Goal: Task Accomplishment & Management: Complete application form

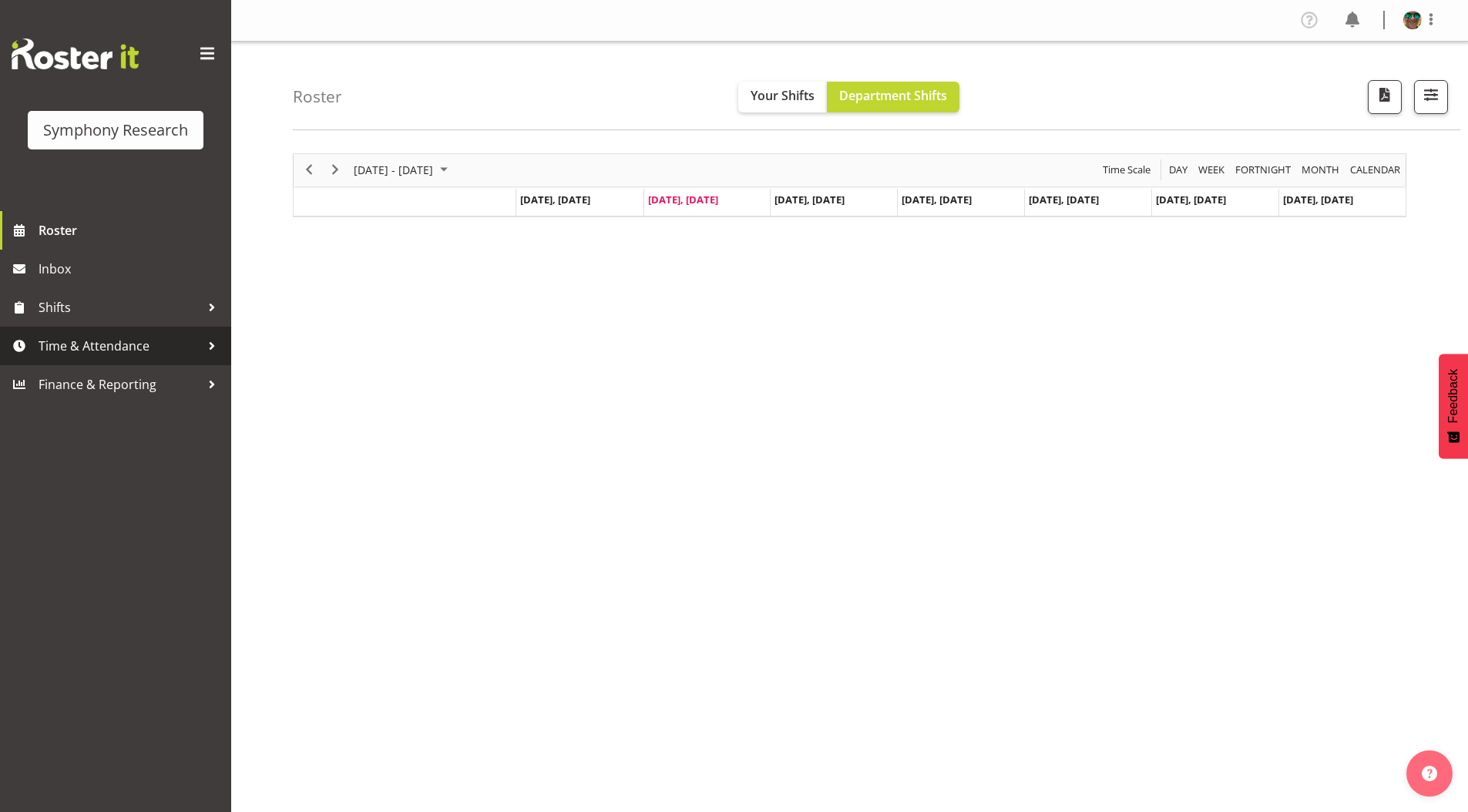
click at [100, 345] on span "Time & Attendance" at bounding box center [120, 346] width 162 height 23
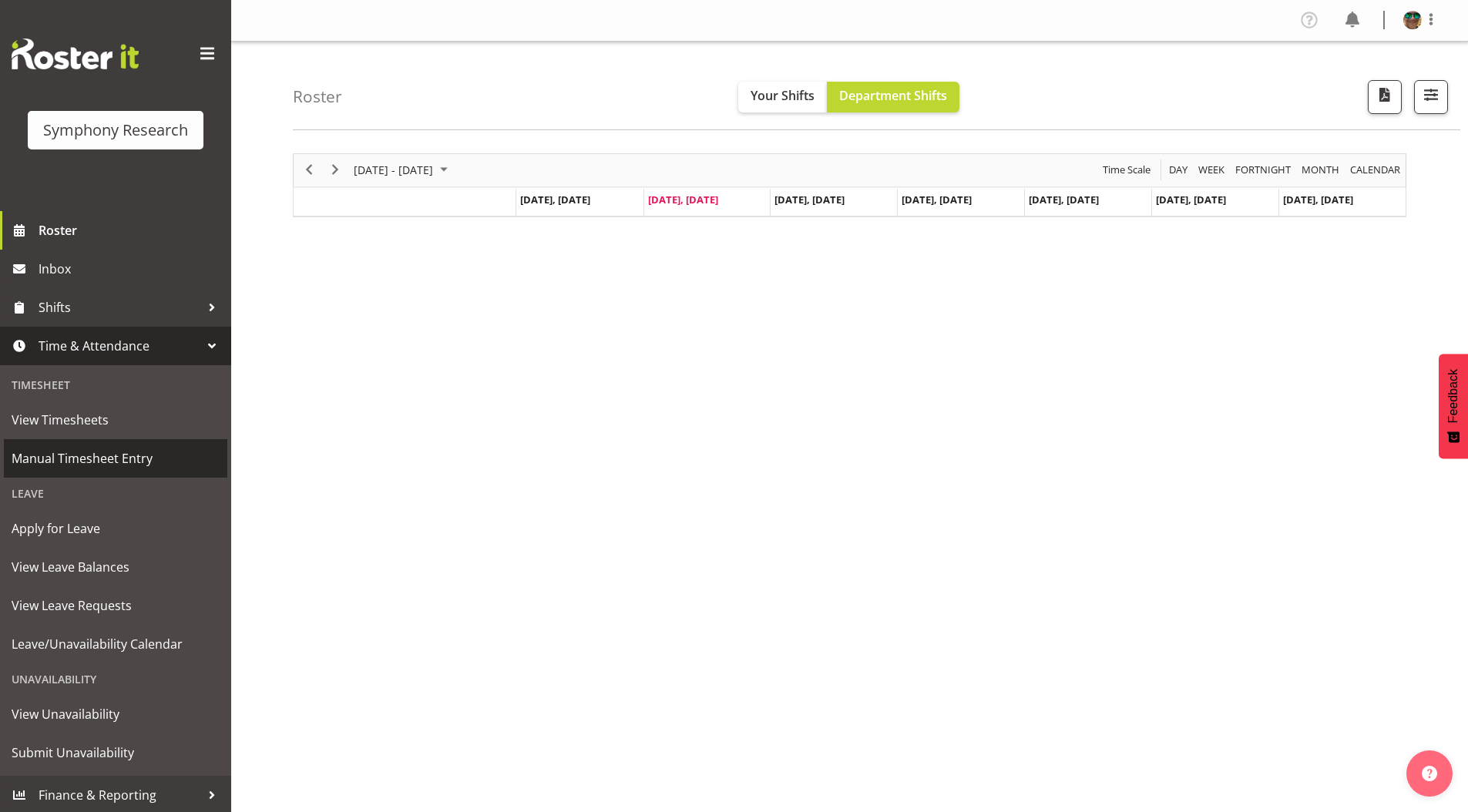
click at [59, 459] on span "Manual Timesheet Entry" at bounding box center [115, 458] width 208 height 23
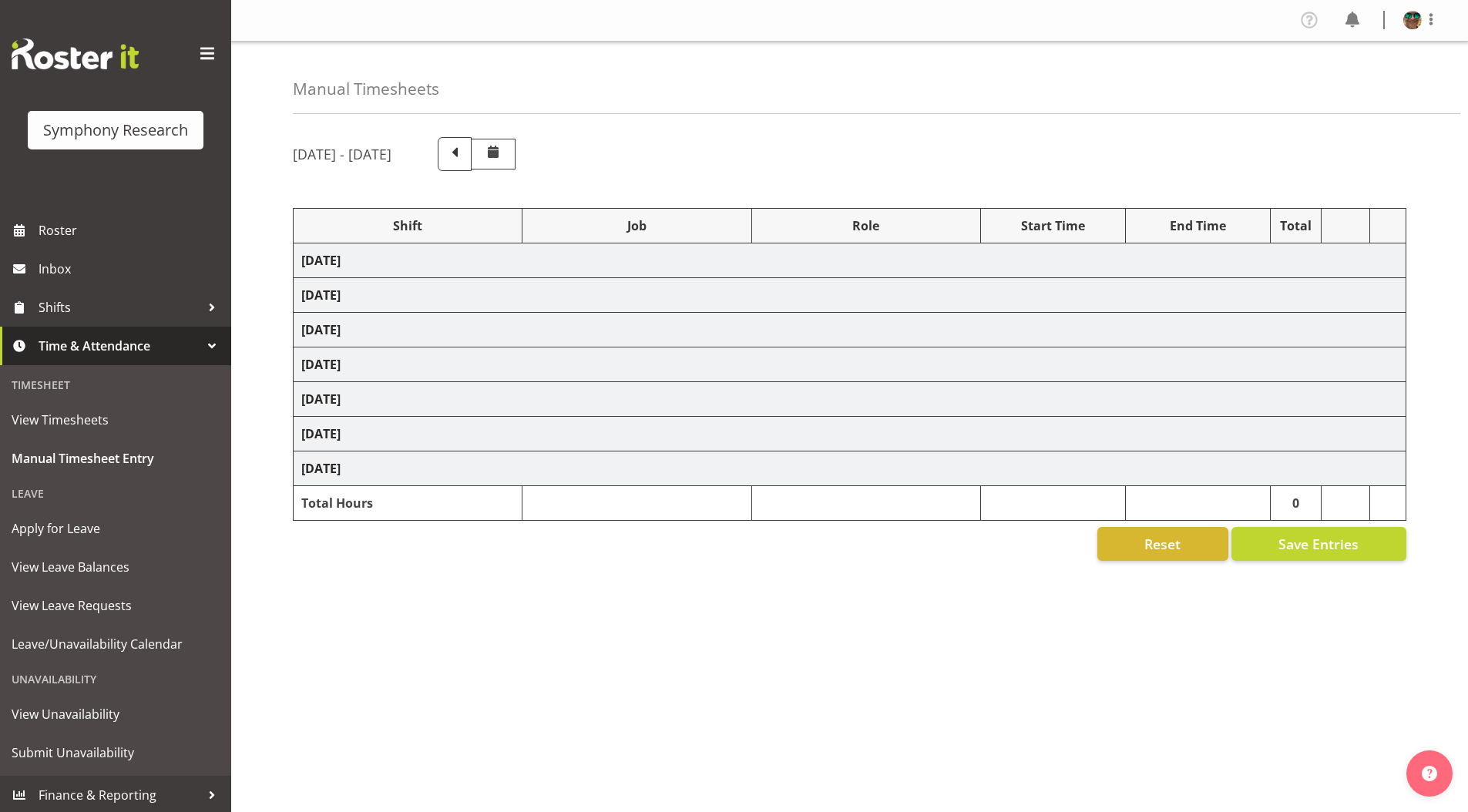
select select "4583"
select select "743"
select select "4583"
select select "10499"
select select "4583"
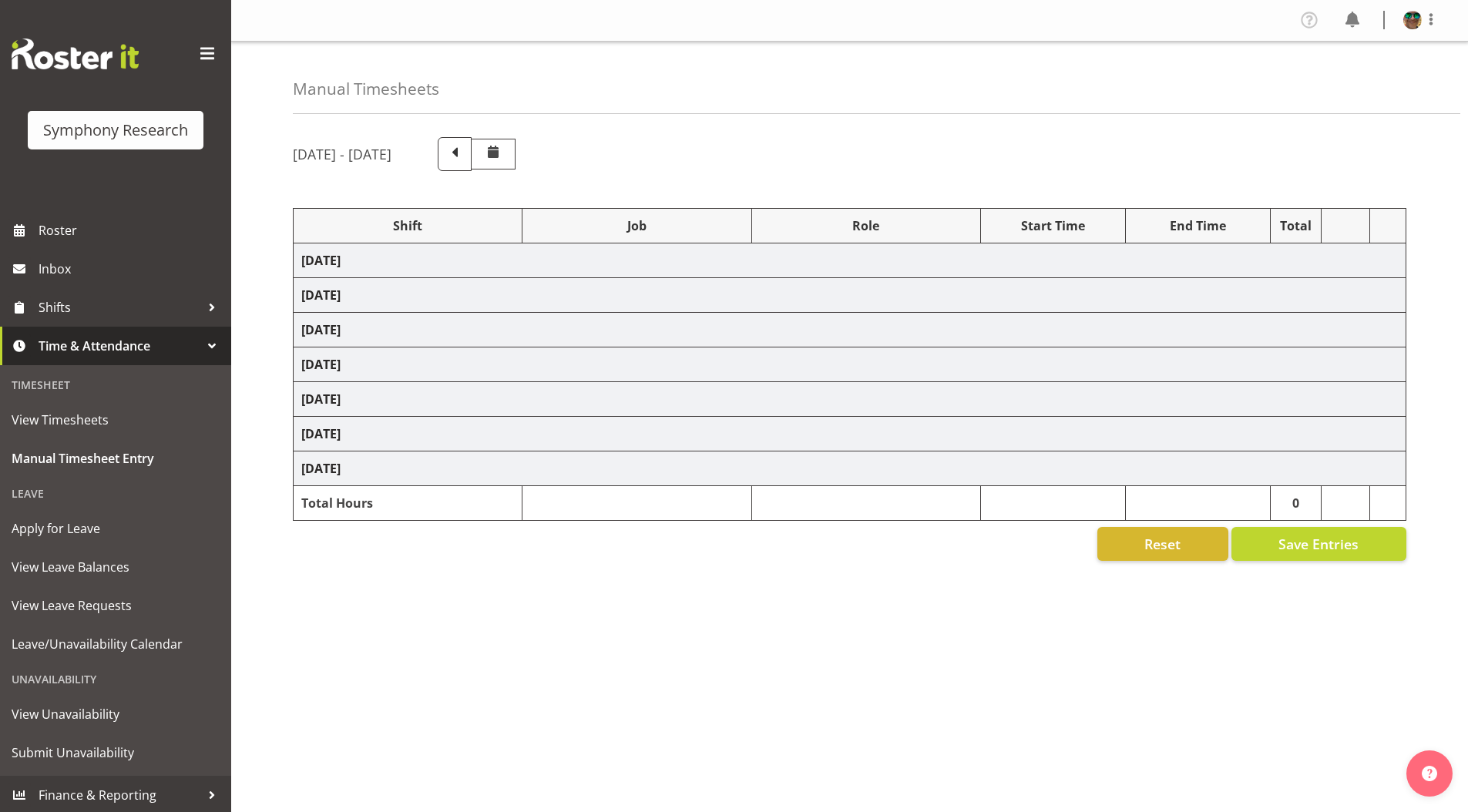
select select "10499"
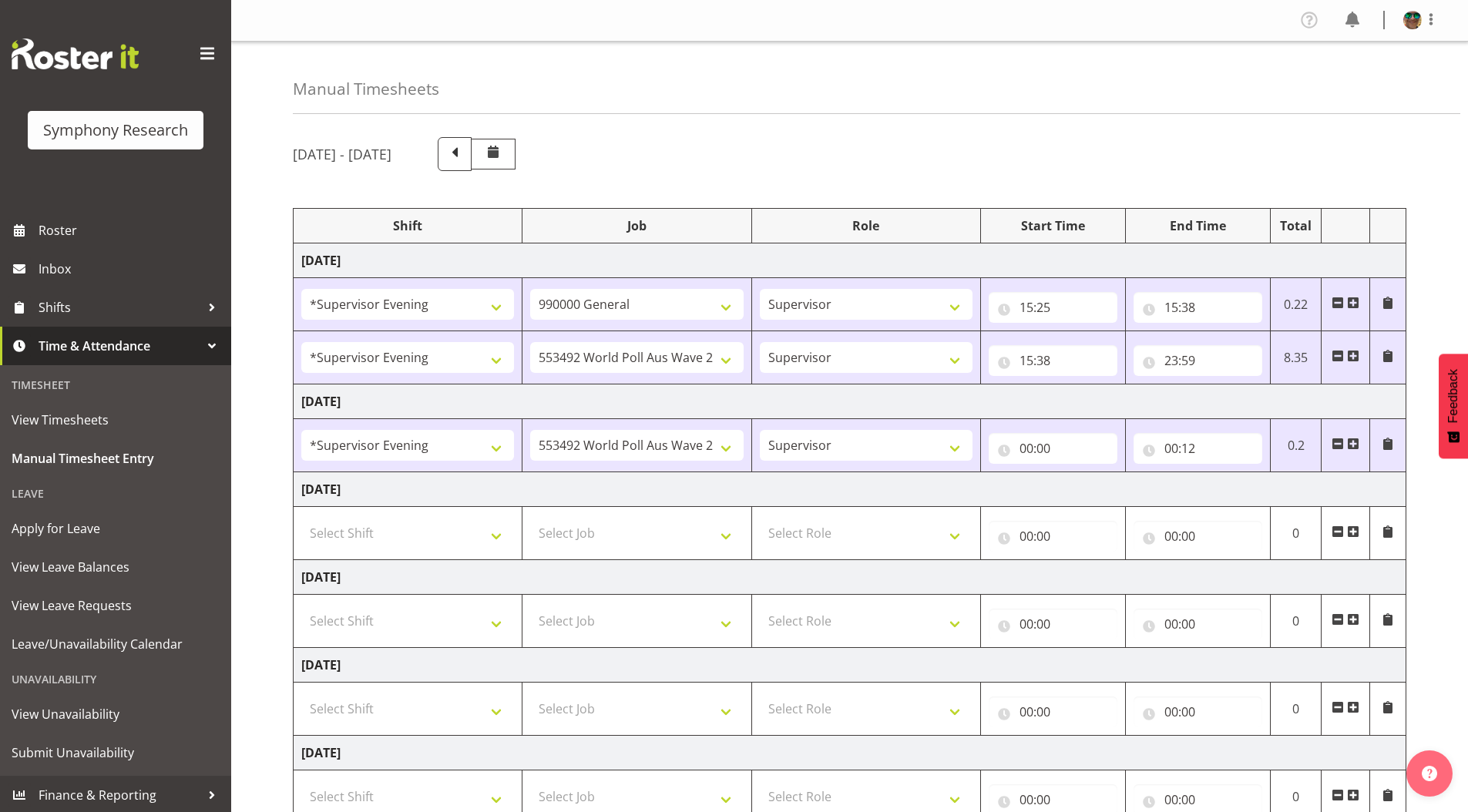
click at [1346, 441] on td at bounding box center [1345, 446] width 48 height 53
click at [1356, 444] on span at bounding box center [1352, 443] width 12 height 12
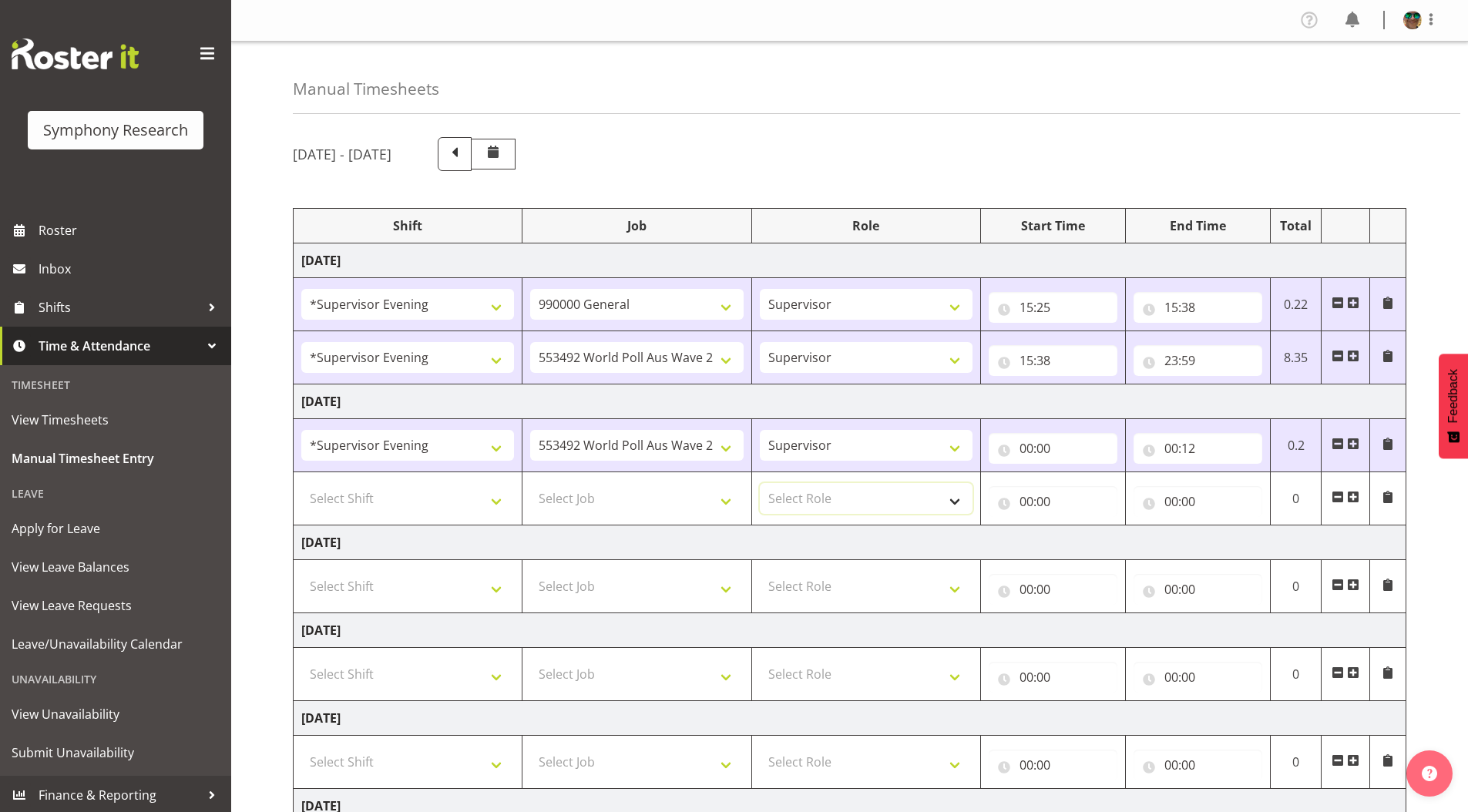
click at [822, 492] on select "Select Role Supervisor Briefing Interviewing" at bounding box center [866, 498] width 213 height 30
select select "45"
click at [760, 483] on select "Select Role Supervisor Briefing Interviewing" at bounding box center [866, 498] width 213 height 30
click at [574, 491] on select "Select Job 550060 IF Admin 553492 World Poll Aus Wave 2 Main 2025 553493 World …" at bounding box center [637, 498] width 213 height 30
select select "10527"
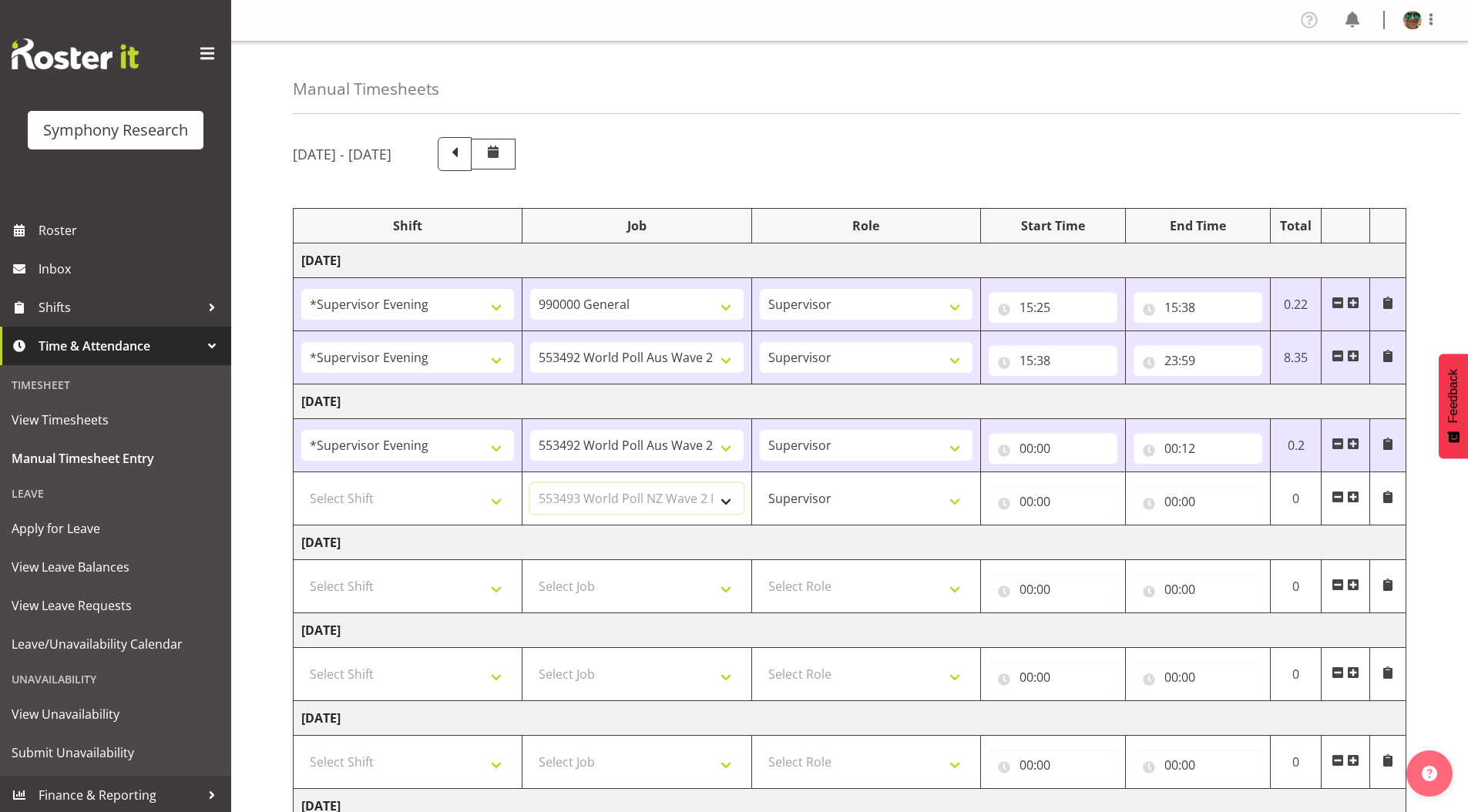
click at [531, 483] on select "Select Job 550060 IF Admin 553492 World Poll Aus Wave 2 Main 2025 553493 World …" at bounding box center [637, 498] width 213 height 30
click at [332, 506] on select "Select Shift !!Weekend Residential (Roster IT Shift Label) *Business 9/10am ~ 4…" at bounding box center [408, 498] width 213 height 30
select select "4583"
click at [301, 483] on select "Select Shift !!Weekend Residential (Roster IT Shift Label) *Business 9/10am ~ 4…" at bounding box center [408, 498] width 213 height 30
click at [785, 497] on select "Supervisor Briefing Interviewing" at bounding box center [866, 498] width 213 height 30
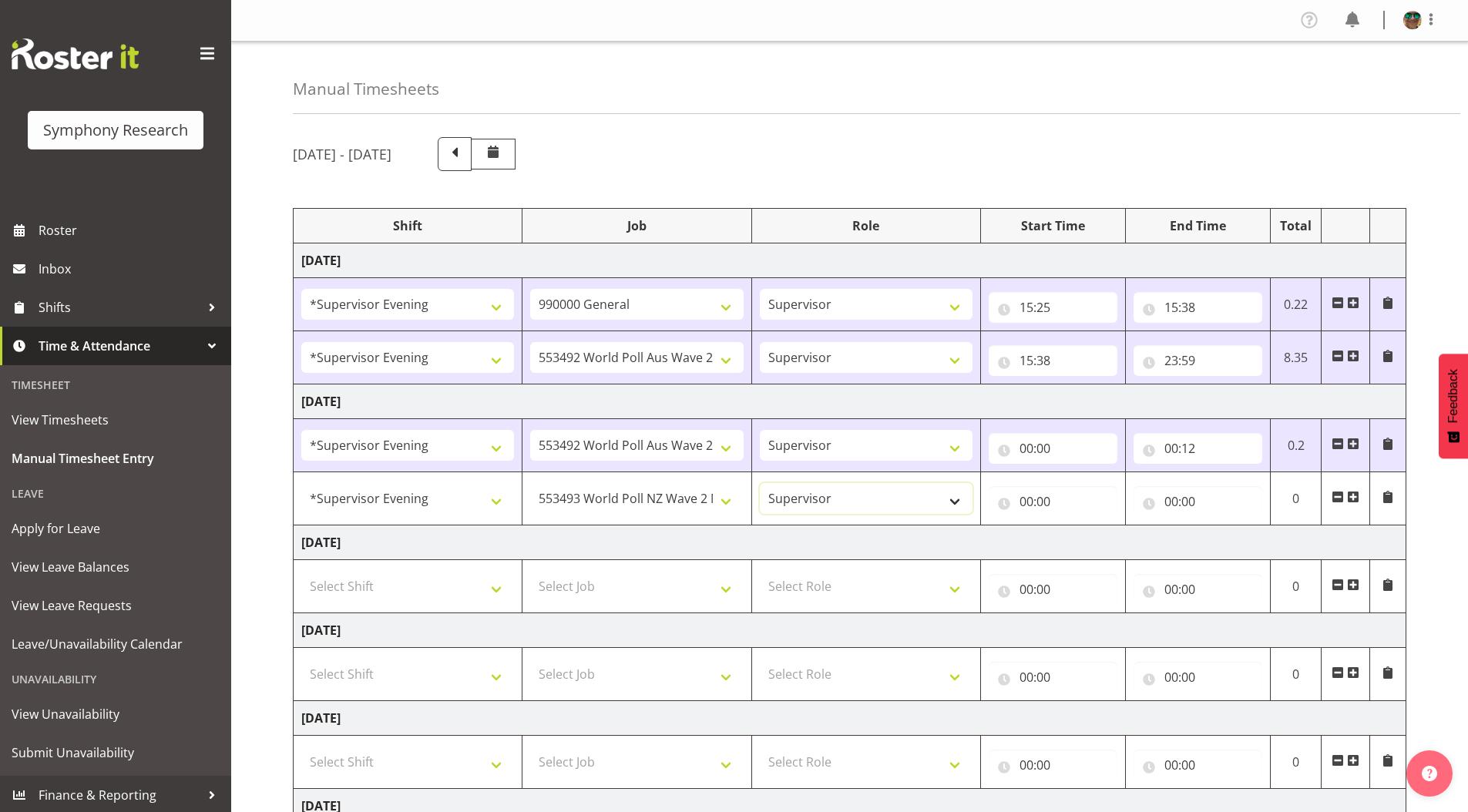
click at [760, 483] on select "Supervisor Briefing Interviewing" at bounding box center [866, 498] width 213 height 30
click at [1026, 504] on input "00:00" at bounding box center [1053, 501] width 128 height 30
click at [1086, 541] on select "00 01 02 03 04 05 06 07 08 09 10 11 12 13 14 15 16 17 18 19 20 21 22 23" at bounding box center [1093, 541] width 34 height 30
select select "16"
click at [1076, 526] on select "00 01 02 03 04 05 06 07 08 09 10 11 12 13 14 15 16 17 18 19 20 21 22 23" at bounding box center [1093, 541] width 34 height 30
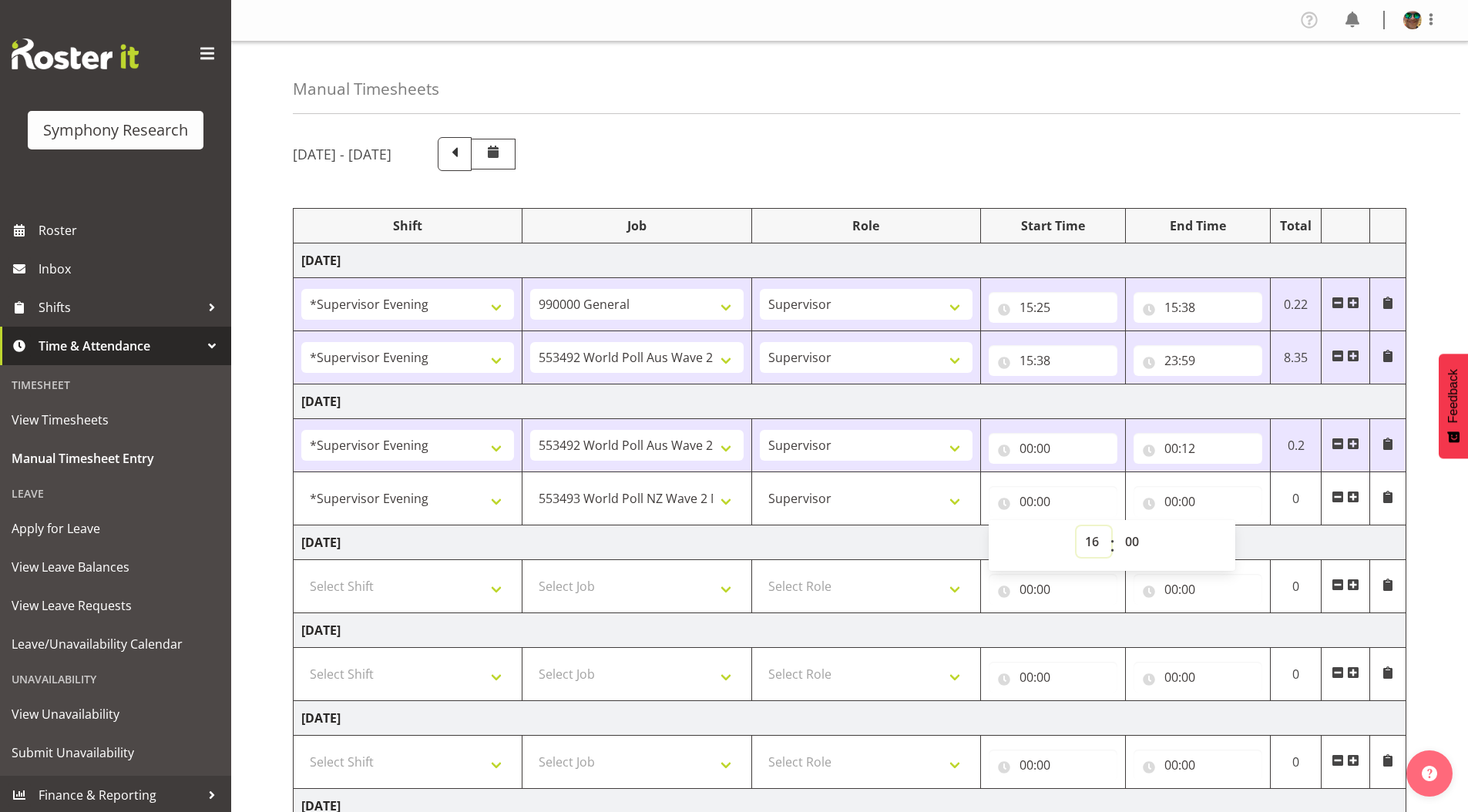
type input "16:00"
click at [1131, 544] on select "00 01 02 03 04 05 06 07 08 09 10 11 12 13 14 15 16 17 18 19 20 21 22 23 24 25 2…" at bounding box center [1133, 541] width 34 height 30
select select "45"
click at [1116, 526] on select "00 01 02 03 04 05 06 07 08 09 10 11 12 13 14 15 16 17 18 19 20 21 22 23 24 25 2…" at bounding box center [1133, 541] width 34 height 30
type input "16:45"
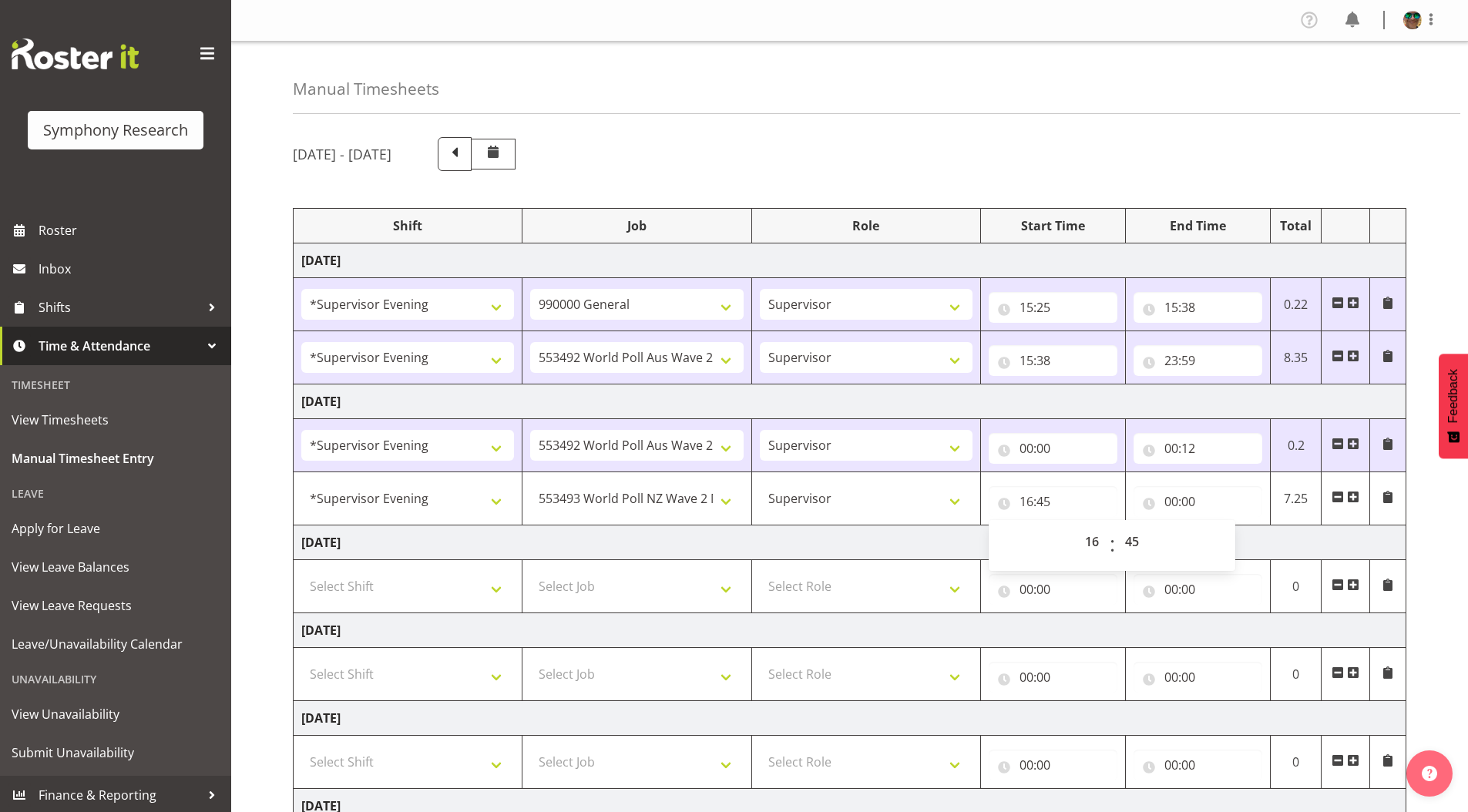
click at [1004, 170] on div "[DATE] - [DATE]" at bounding box center [849, 154] width 1113 height 34
click at [1168, 504] on input "00:00" at bounding box center [1197, 501] width 128 height 30
drag, startPoint x: 1234, startPoint y: 541, endPoint x: 1233, endPoint y: 531, distance: 10.0
click at [1234, 541] on select "00 01 02 03 04 05 06 07 08 09 10 11 12 13 14 15 16 17 18 19 20 21 22 23" at bounding box center [1238, 541] width 34 height 30
select select "16"
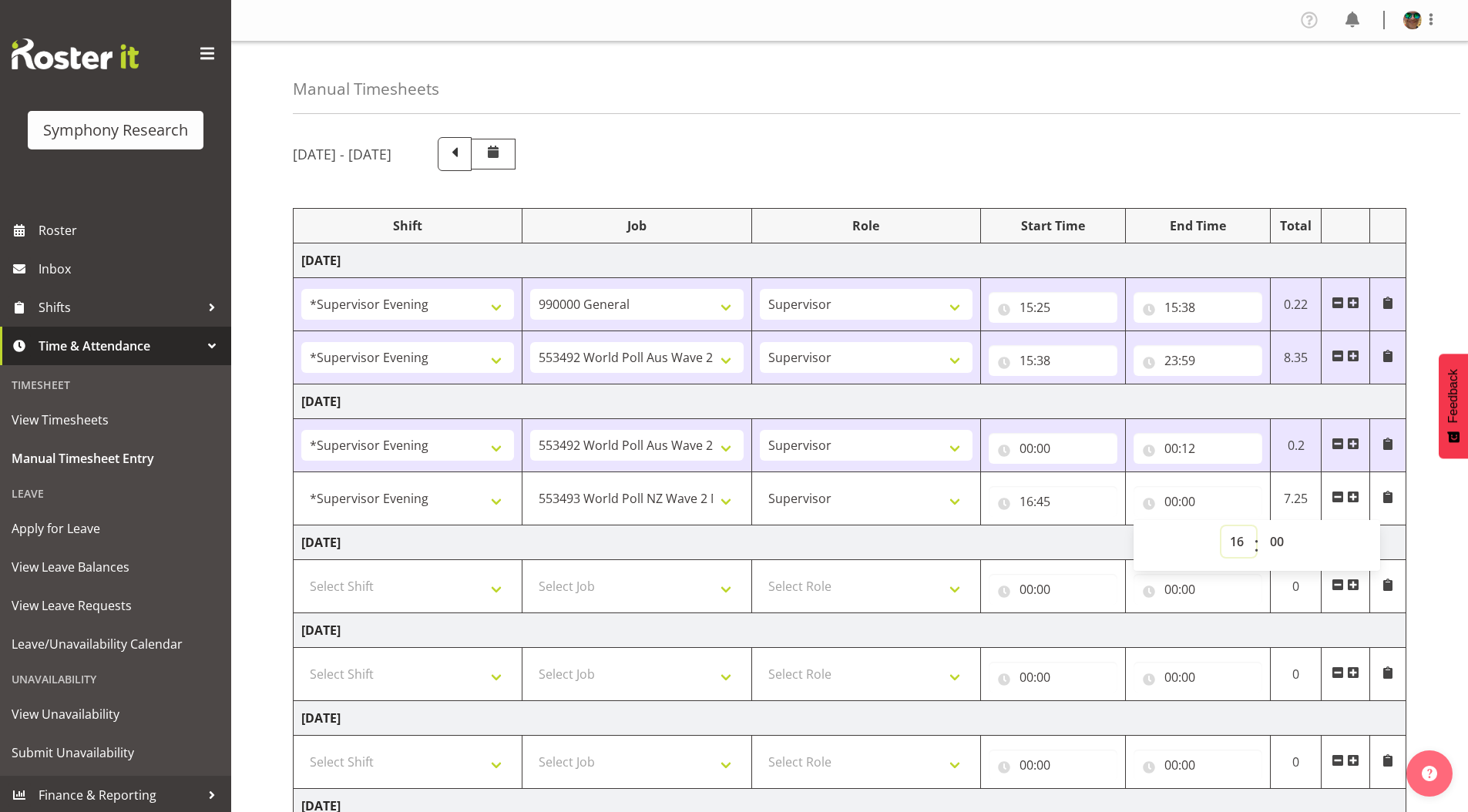
click at [1221, 526] on select "00 01 02 03 04 05 06 07 08 09 10 11 12 13 14 15 16 17 18 19 20 21 22 23" at bounding box center [1238, 541] width 34 height 30
type input "16:00"
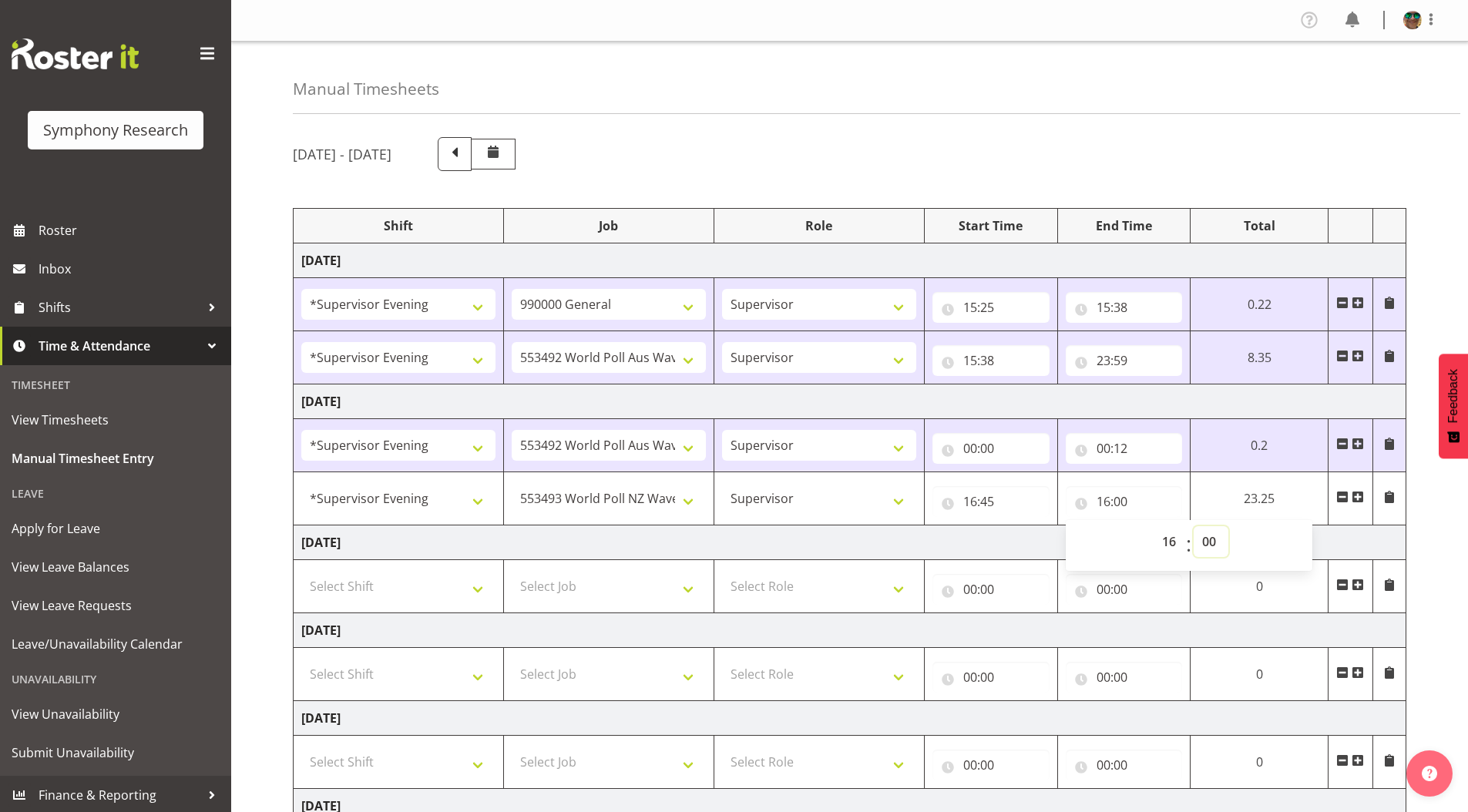
click at [1208, 541] on select "00 01 02 03 04 05 06 07 08 09 10 11 12 13 14 15 16 17 18 19 20 21 22 23 24 25 2…" at bounding box center [1210, 541] width 34 height 30
select select "50"
click at [1228, 526] on select "00 01 02 03 04 05 06 07 08 09 10 11 12 13 14 15 16 17 18 19 20 21 22 23 24 25 2…" at bounding box center [1210, 541] width 34 height 30
type input "16:50"
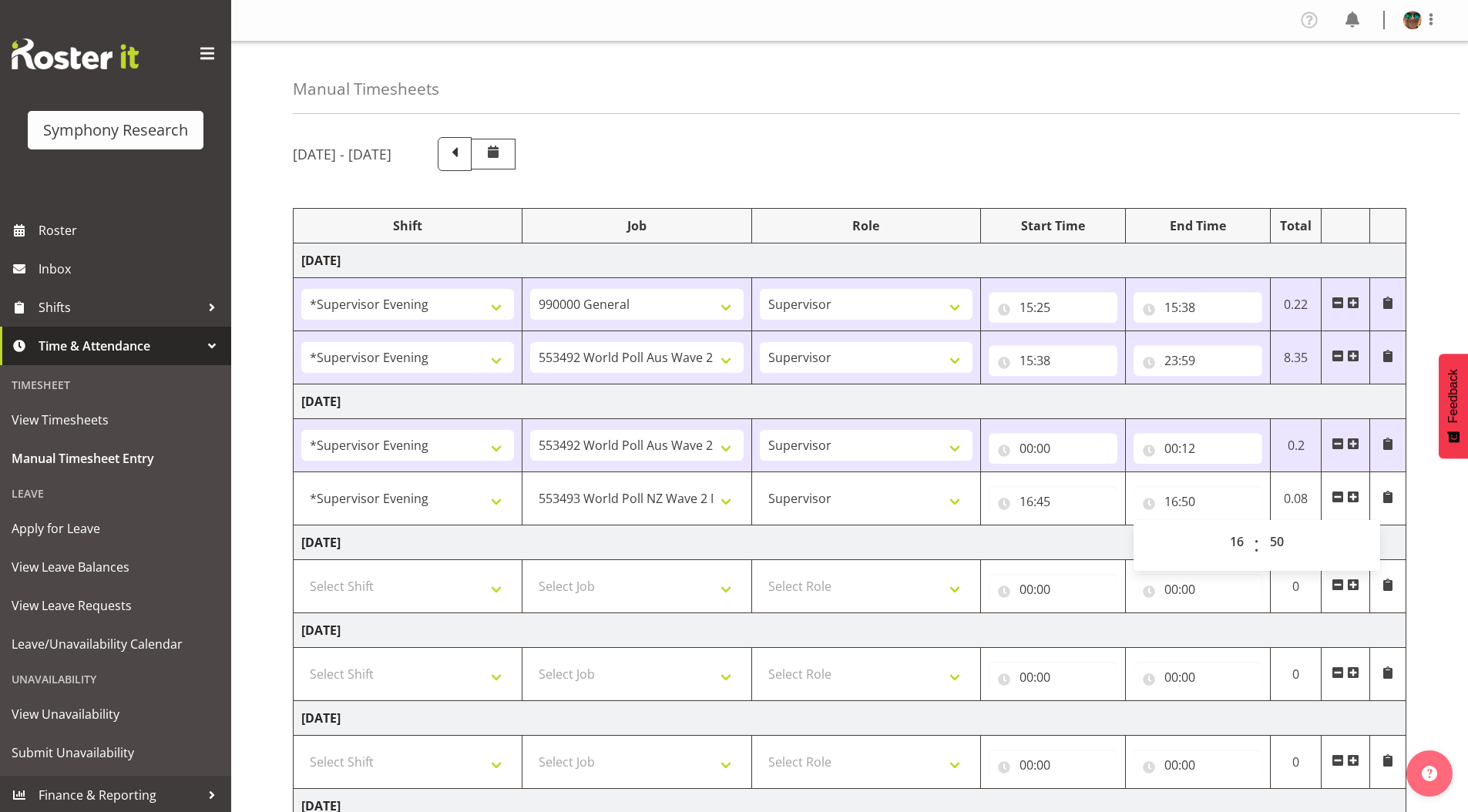
click at [1026, 141] on div "[DATE] - [DATE]" at bounding box center [849, 154] width 1113 height 34
click at [1349, 500] on span at bounding box center [1352, 496] width 12 height 12
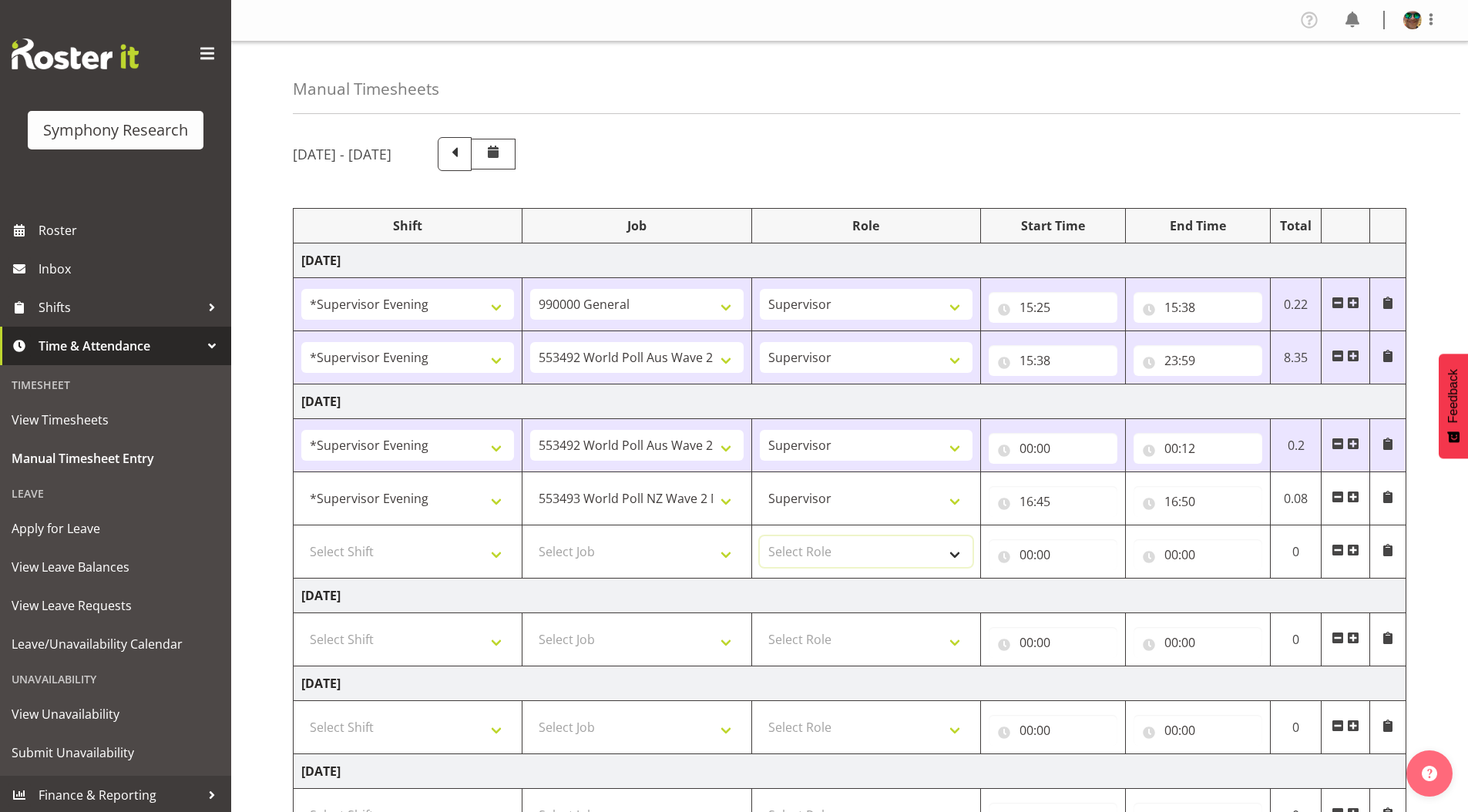
click at [802, 552] on select "Select Role Supervisor Briefing Interviewing" at bounding box center [866, 551] width 213 height 30
select select "45"
click at [760, 536] on select "Select Role Supervisor Briefing Interviewing" at bounding box center [866, 551] width 213 height 30
click at [582, 540] on select "Select Job 550060 IF Admin 553492 World Poll Aus Wave 2 Main 2025 553493 World …" at bounding box center [637, 551] width 213 height 30
select select "10499"
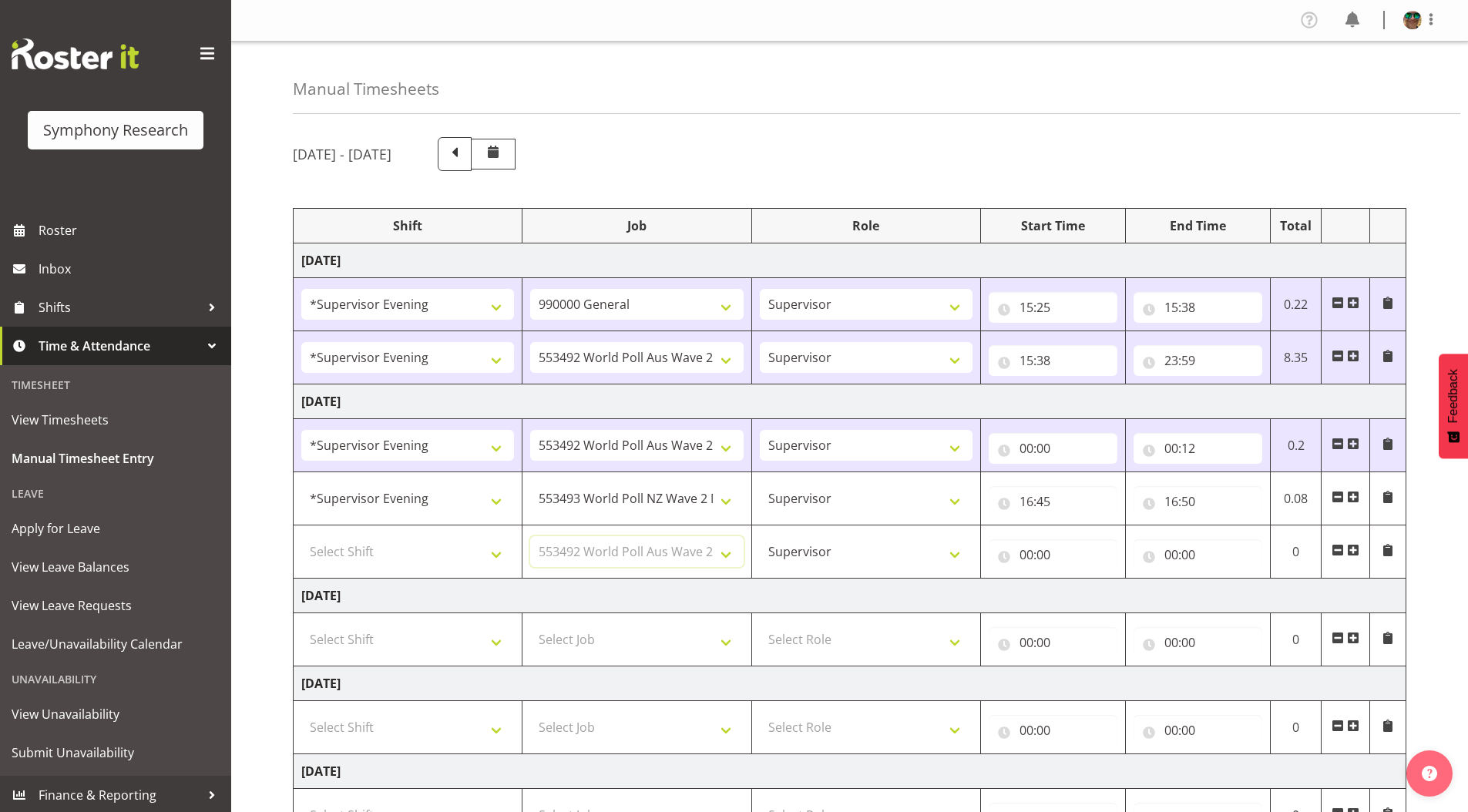
click at [531, 536] on select "Select Job 550060 IF Admin 553492 World Poll Aus Wave 2 Main 2025 553493 World …" at bounding box center [637, 551] width 213 height 30
click at [343, 545] on select "Select Shift !!Weekend Residential (Roster IT Shift Label) *Business 9/10am ~ 4…" at bounding box center [408, 551] width 213 height 30
select select "4583"
click at [301, 536] on select "Select Shift !!Weekend Residential (Roster IT Shift Label) *Business 9/10am ~ 4…" at bounding box center [408, 551] width 213 height 30
click at [1024, 556] on input "00:00" at bounding box center [1053, 554] width 128 height 30
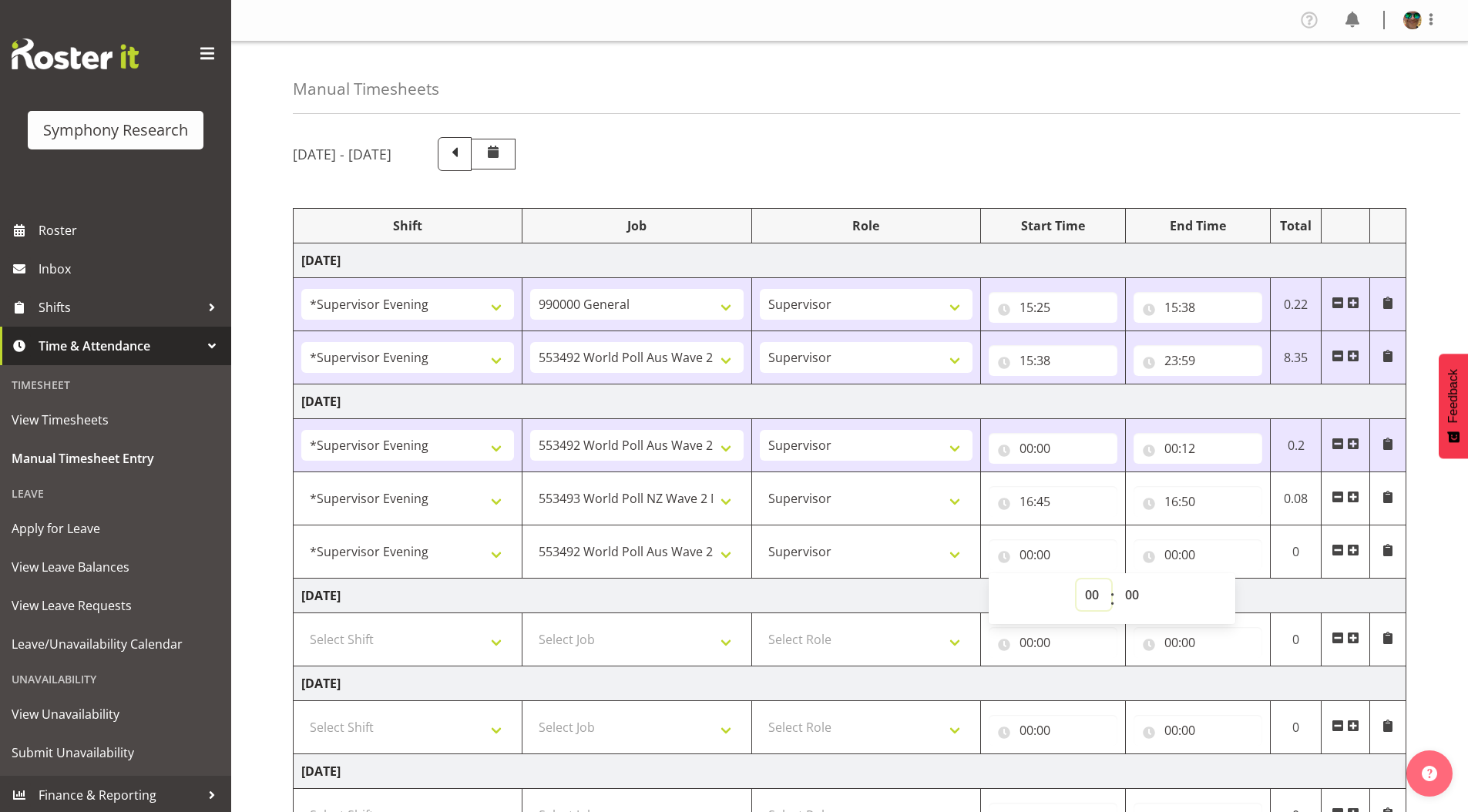
drag, startPoint x: 1087, startPoint y: 596, endPoint x: 1083, endPoint y: 581, distance: 15.5
click at [1087, 596] on select "00 01 02 03 04 05 06 07 08 09 10 11 12 13 14 15 16 17 18 19 20 21 22 23" at bounding box center [1093, 594] width 34 height 30
select select "16"
click at [1076, 579] on select "00 01 02 03 04 05 06 07 08 09 10 11 12 13 14 15 16 17 18 19 20 21 22 23" at bounding box center [1093, 594] width 34 height 30
type input "16:00"
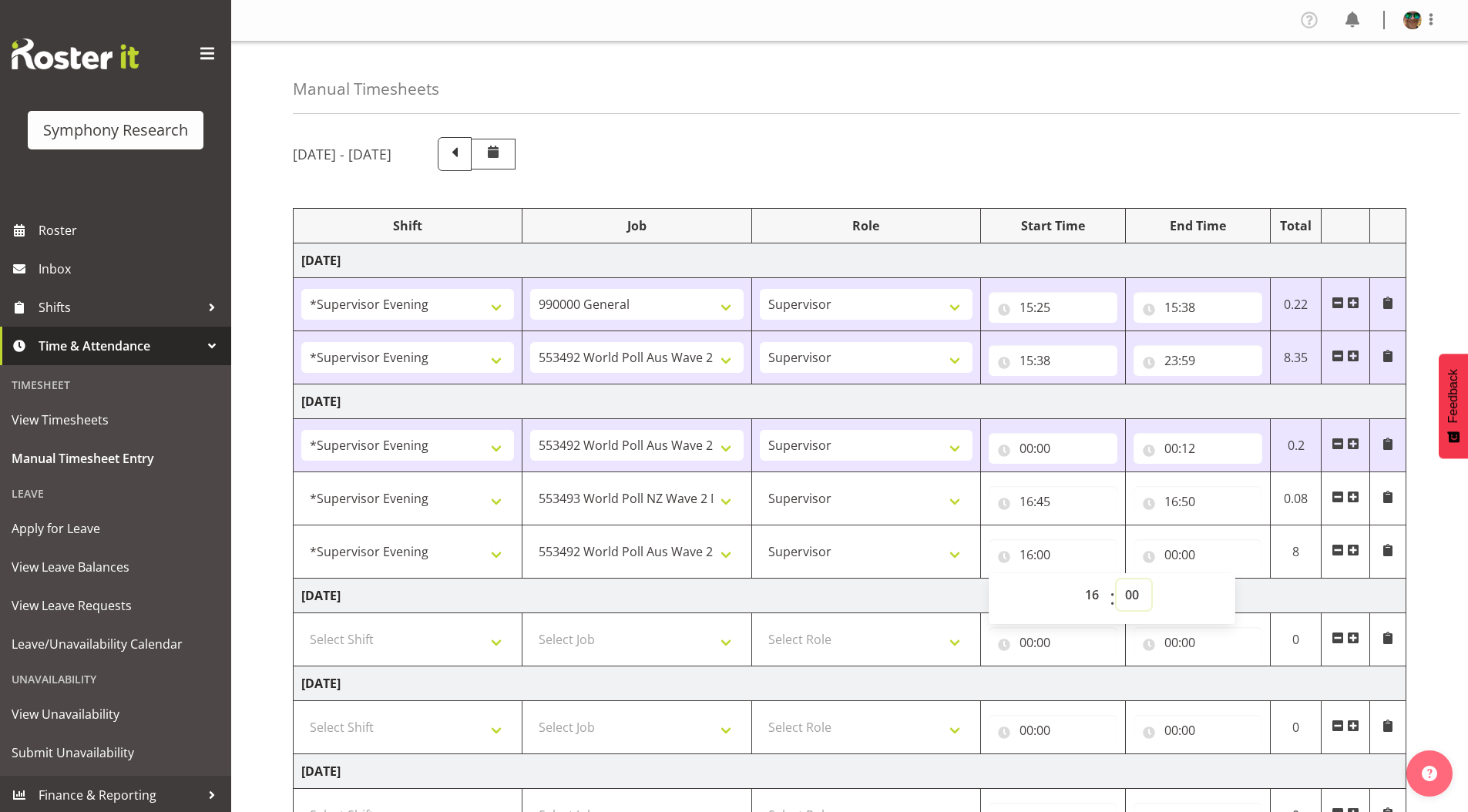
click at [1129, 590] on select "00 01 02 03 04 05 06 07 08 09 10 11 12 13 14 15 16 17 18 19 20 21 22 23 24 25 2…" at bounding box center [1133, 594] width 34 height 30
select select "50"
click at [1116, 579] on select "00 01 02 03 04 05 06 07 08 09 10 11 12 13 14 15 16 17 18 19 20 21 22 23 24 25 2…" at bounding box center [1133, 594] width 34 height 30
type input "16:50"
click at [980, 170] on div "[DATE] - [DATE]" at bounding box center [849, 154] width 1113 height 34
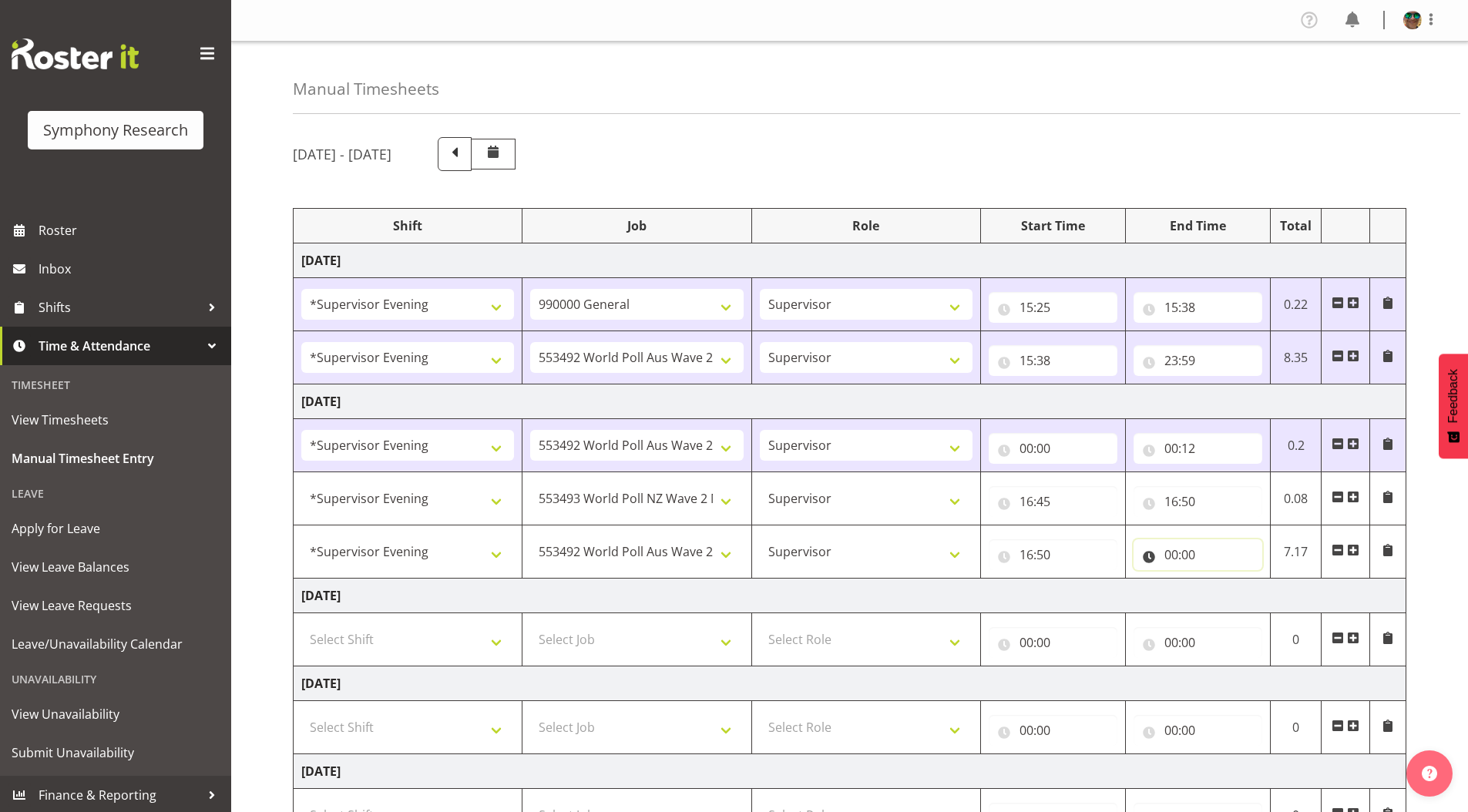
click at [1168, 558] on input "00:00" at bounding box center [1197, 554] width 128 height 30
click at [1238, 598] on select "00 01 02 03 04 05 06 07 08 09 10 11 12 13 14 15 16 17 18 19 20 21 22 23" at bounding box center [1238, 594] width 34 height 30
select select "23"
click at [1221, 579] on select "00 01 02 03 04 05 06 07 08 09 10 11 12 13 14 15 16 17 18 19 20 21 22 23" at bounding box center [1238, 594] width 34 height 30
type input "23:00"
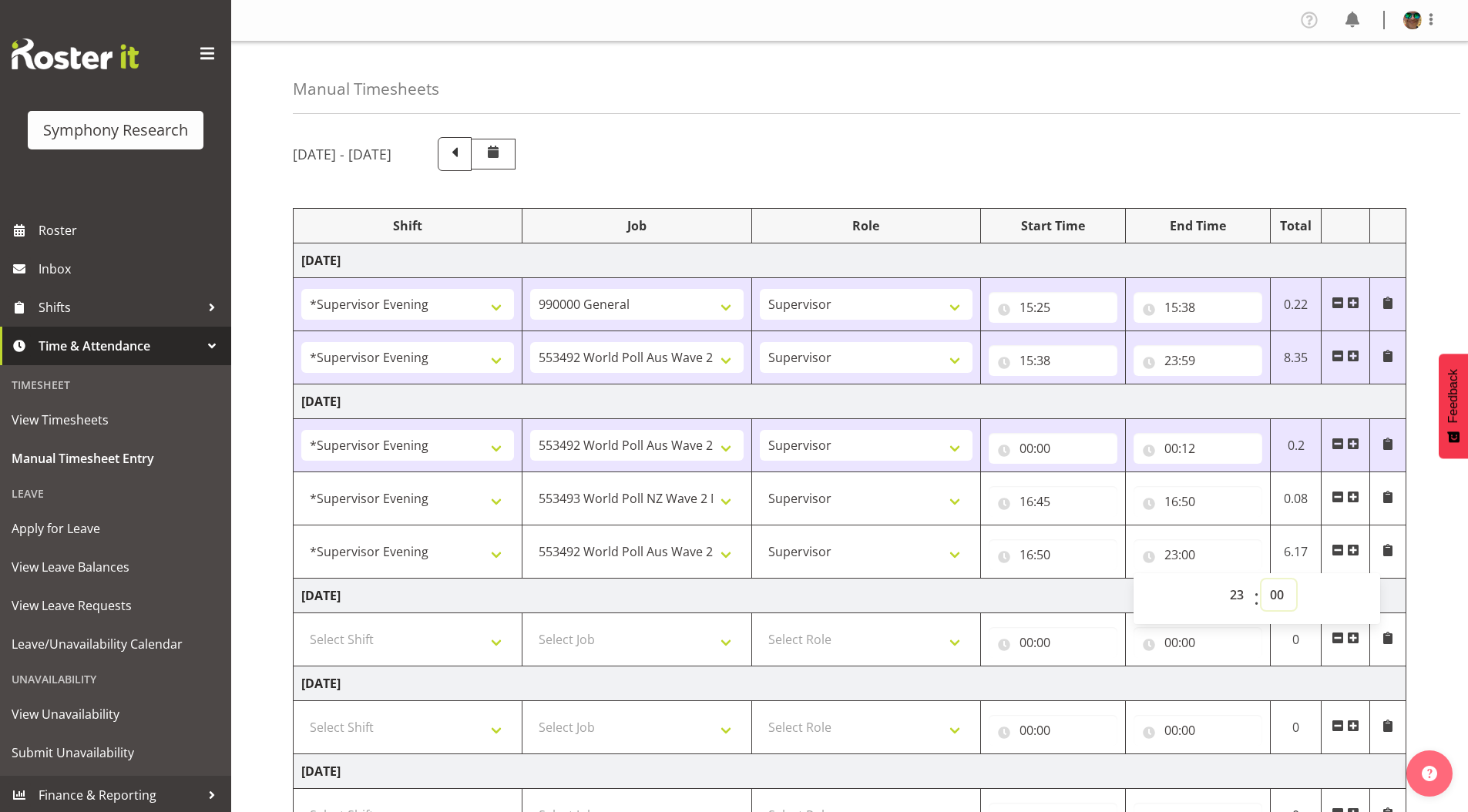
click at [1272, 594] on select "00 01 02 03 04 05 06 07 08 09 10 11 12 13 14 15 16 17 18 19 20 21 22 23 24 25 2…" at bounding box center [1279, 594] width 34 height 30
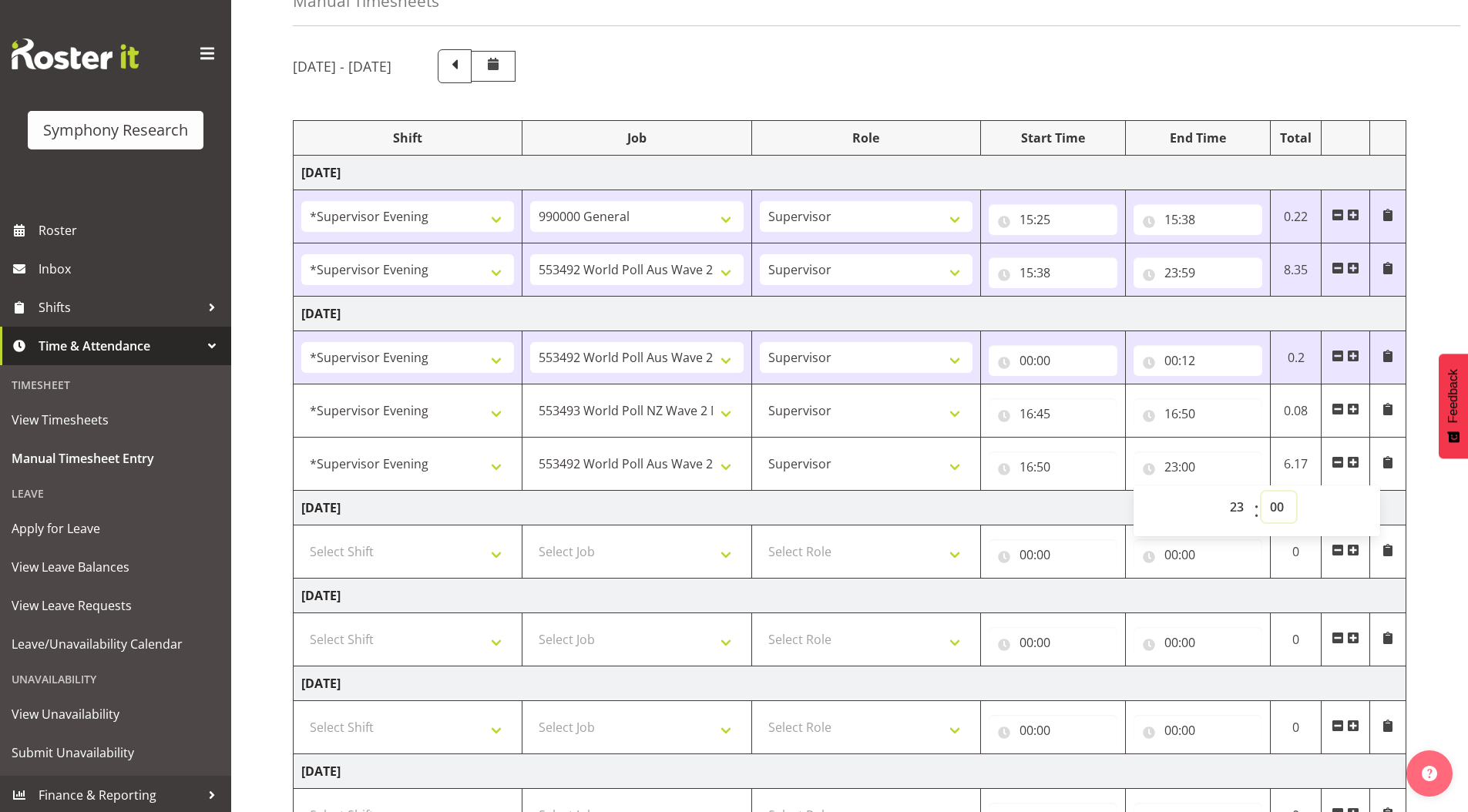
scroll to position [154, 0]
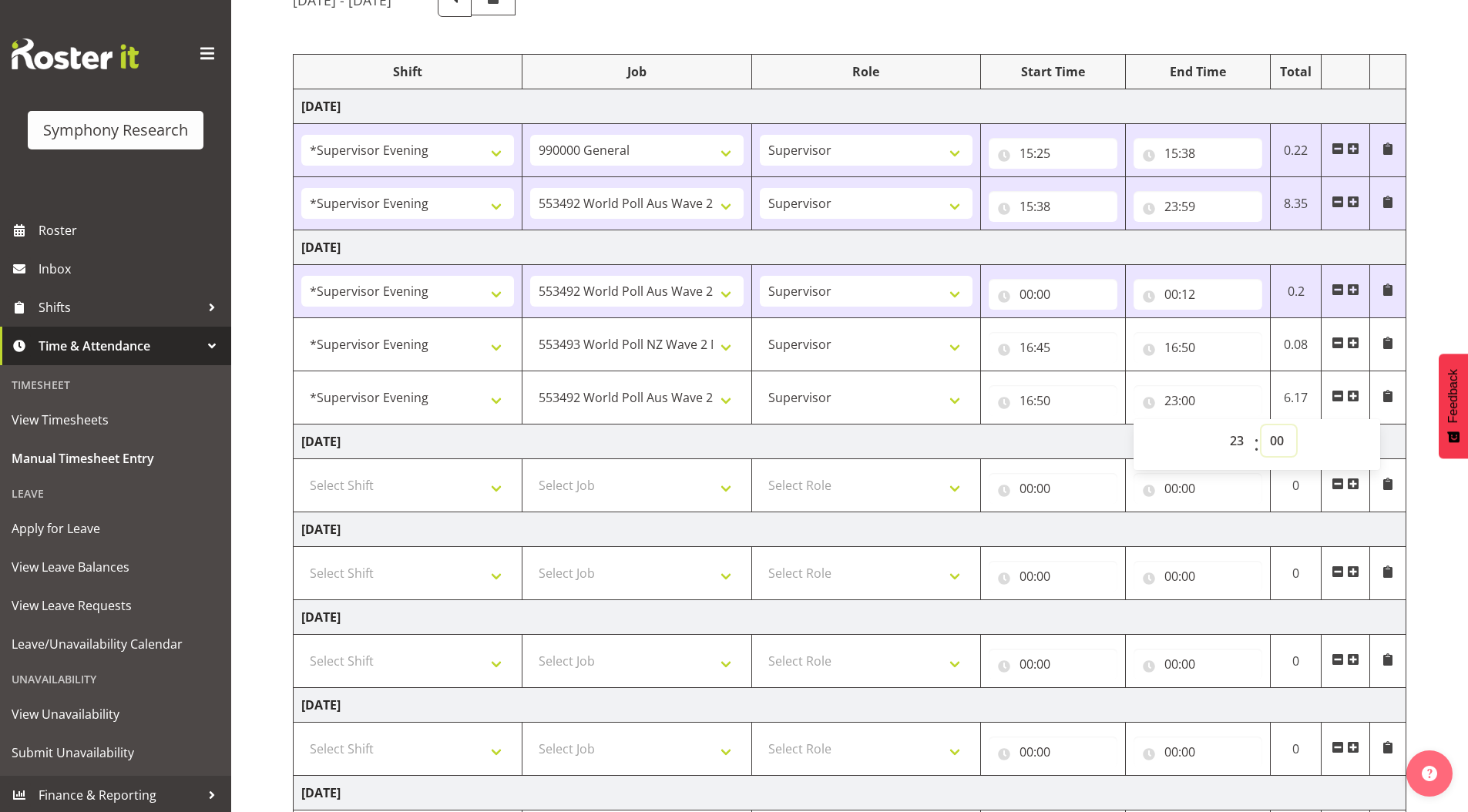
click at [1278, 438] on select "00 01 02 03 04 05 06 07 08 09 10 11 12 13 14 15 16 17 18 19 20 21 22 23 24 25 2…" at bounding box center [1279, 440] width 34 height 30
select select "59"
click at [1262, 425] on select "00 01 02 03 04 05 06 07 08 09 10 11 12 13 14 15 16 17 18 19 20 21 22 23 24 25 2…" at bounding box center [1279, 440] width 34 height 30
type input "23:59"
click at [1422, 331] on div "[DATE] - [DATE] Shift Job Role Start Time End Time Total [DATE] !!Weekend Resid…" at bounding box center [880, 460] width 1175 height 978
